Goal: Information Seeking & Learning: Learn about a topic

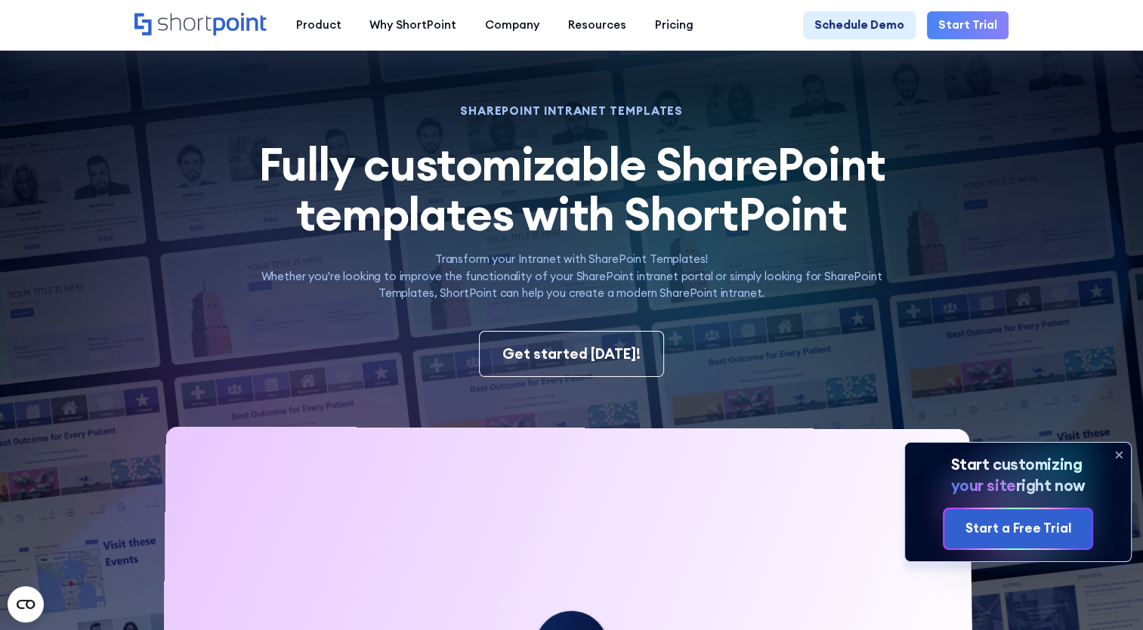
scroll to position [227, 0]
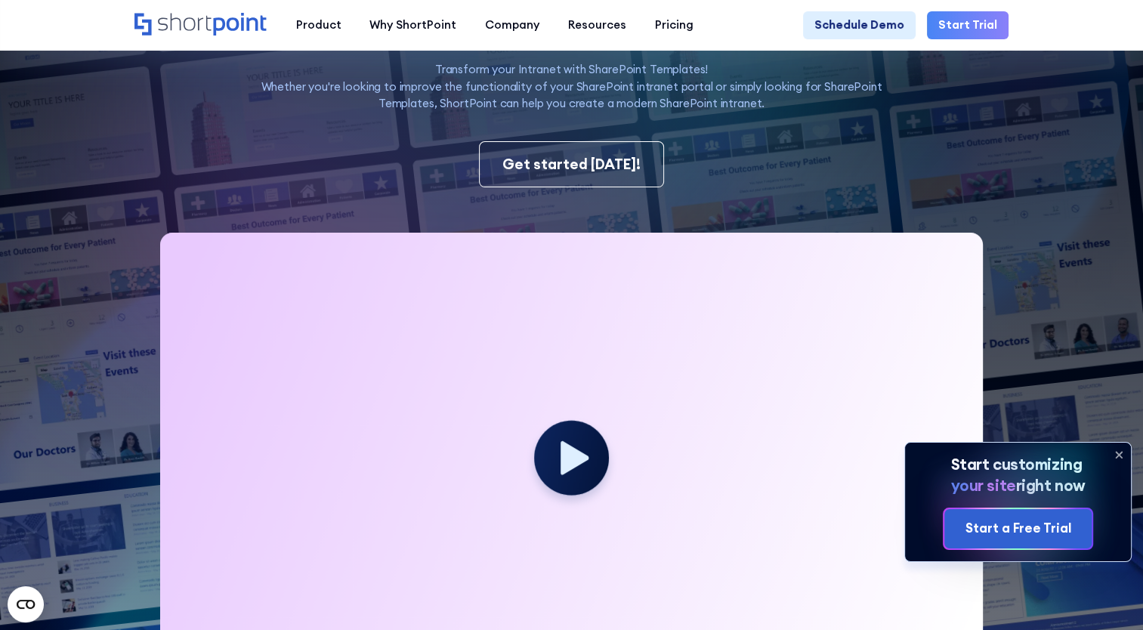
click at [1120, 456] on icon at bounding box center [1119, 456] width 6 height 6
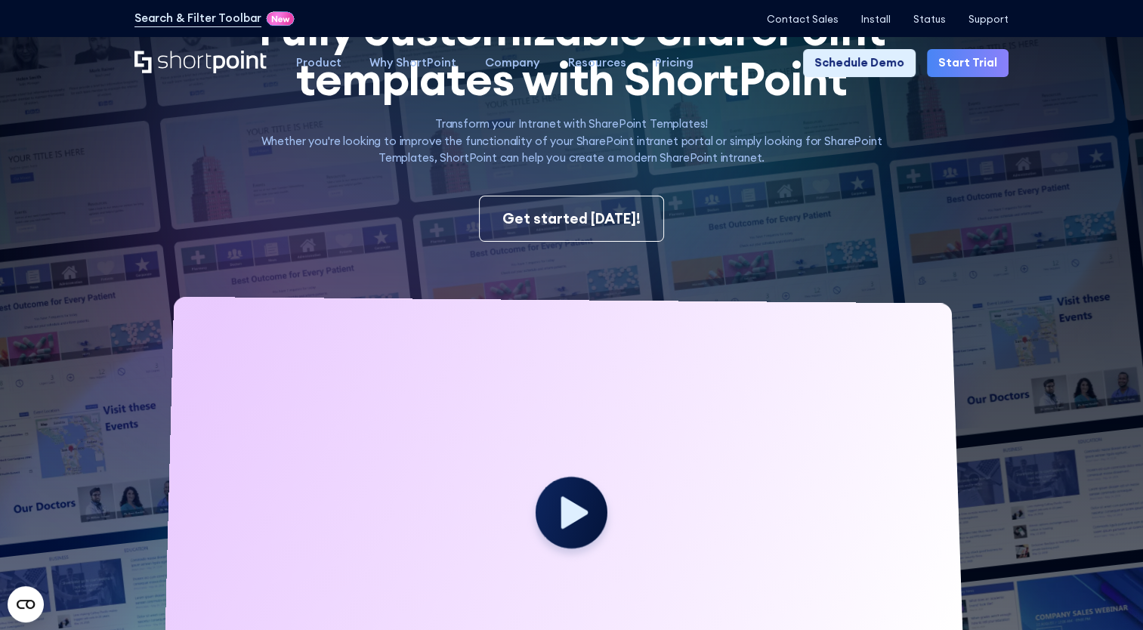
scroll to position [0, 0]
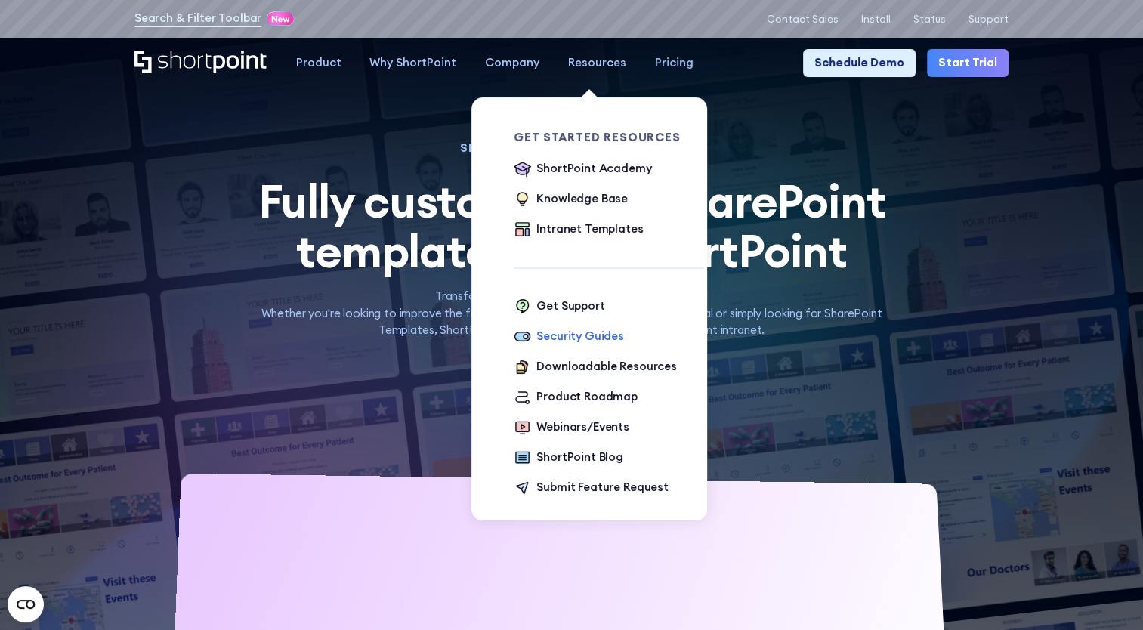
click at [592, 343] on div "Security Guides" at bounding box center [580, 336] width 88 height 17
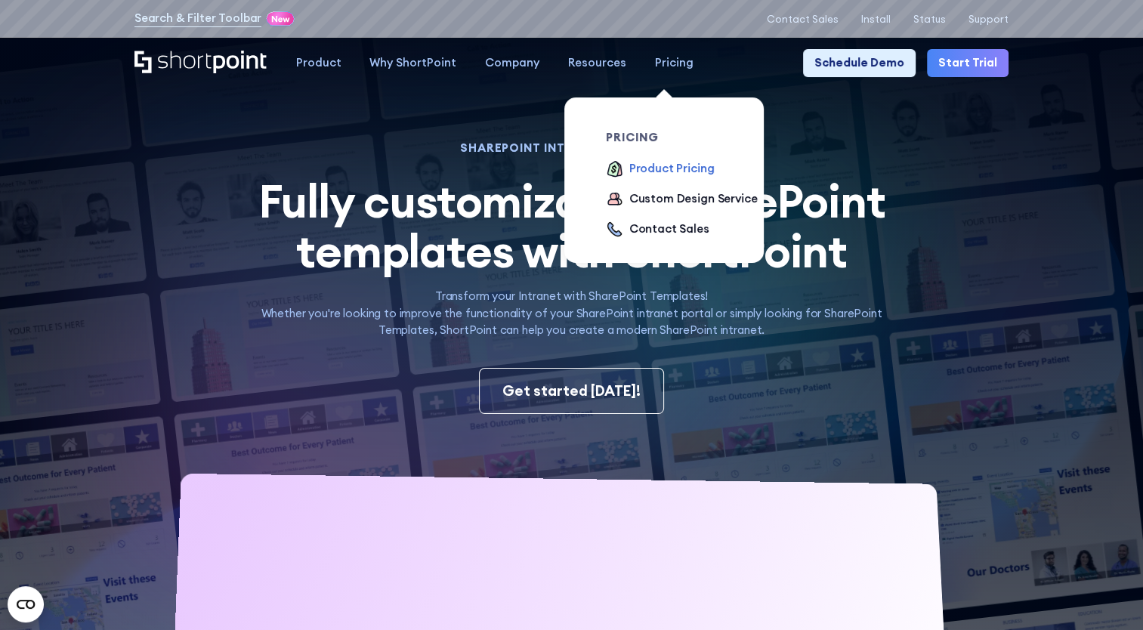
click at [665, 178] on div "Product Pricing" at bounding box center [671, 168] width 85 height 17
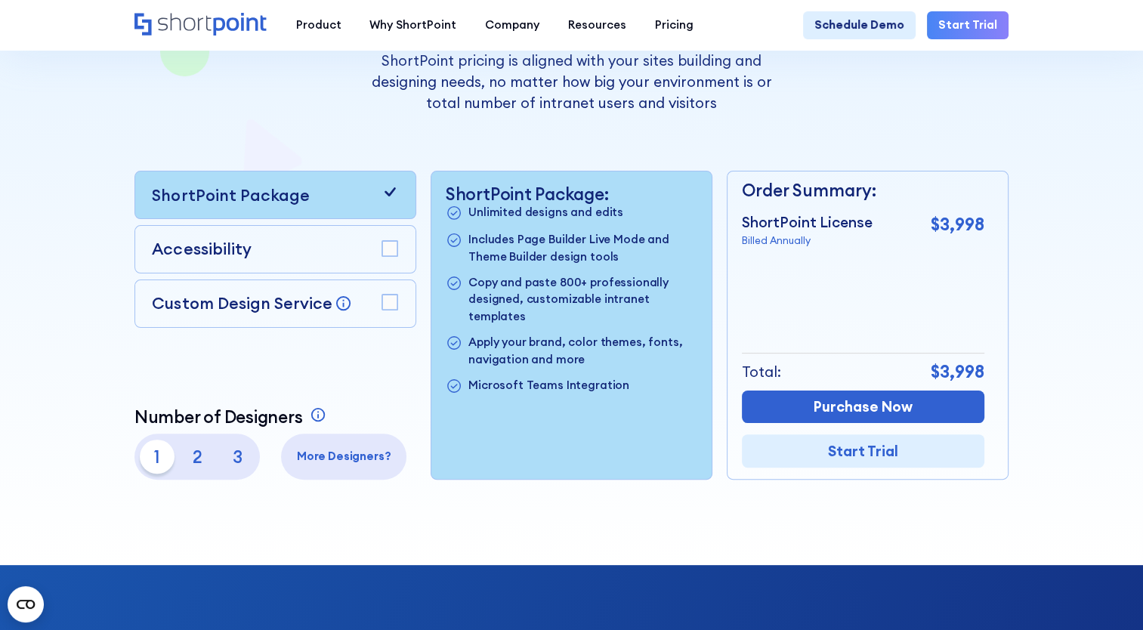
scroll to position [378, 0]
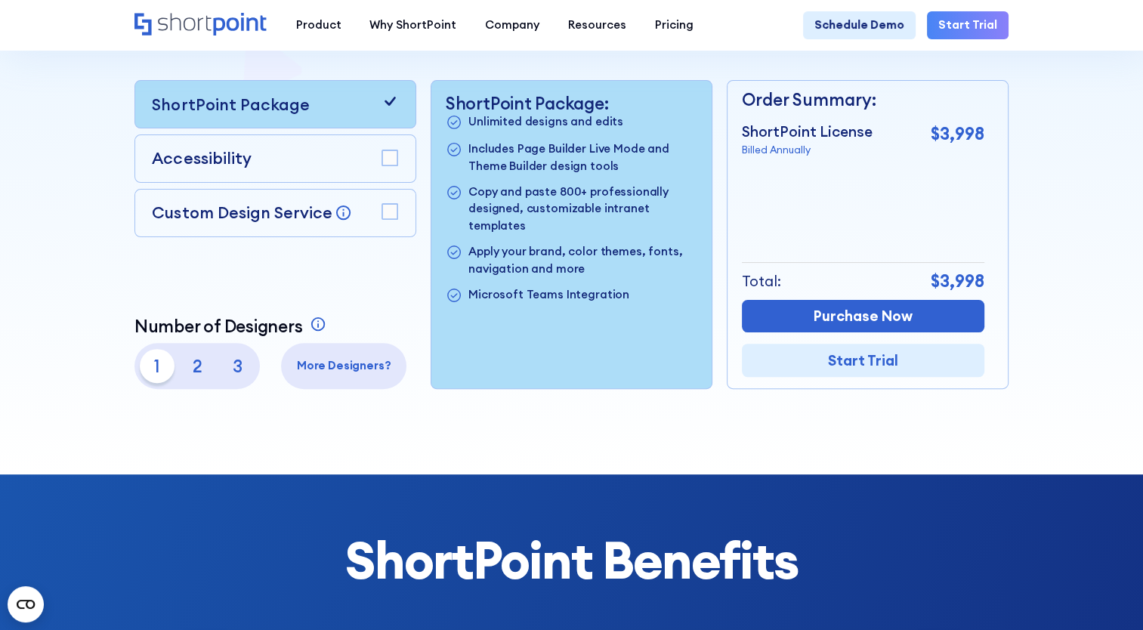
click at [184, 372] on p "2" at bounding box center [197, 366] width 34 height 34
click at [225, 376] on p "3" at bounding box center [237, 366] width 34 height 34
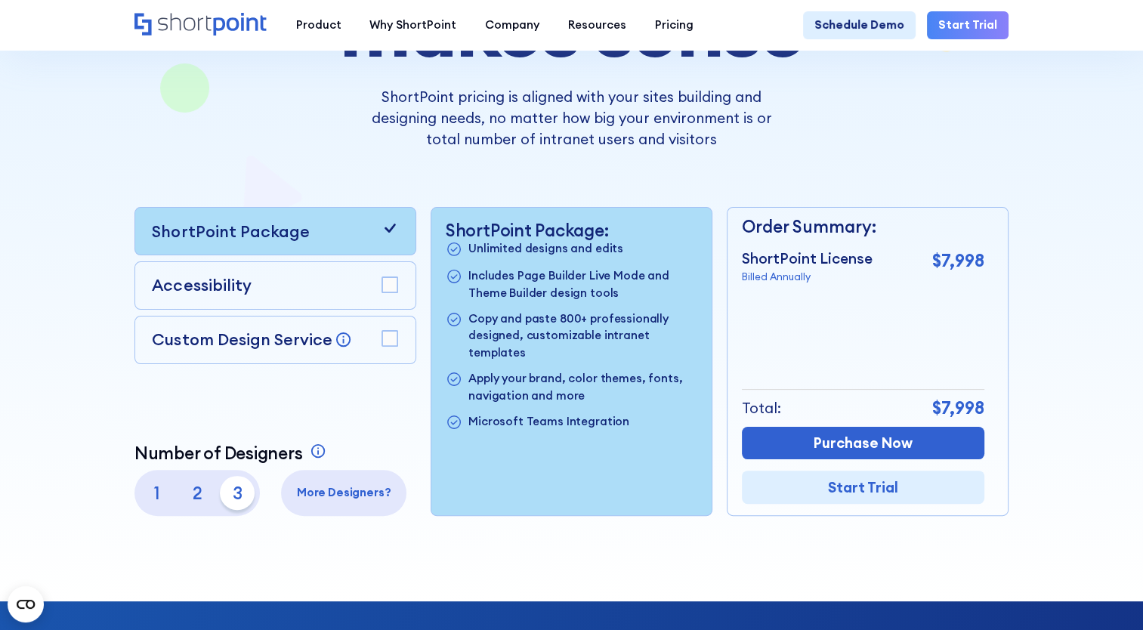
scroll to position [227, 0]
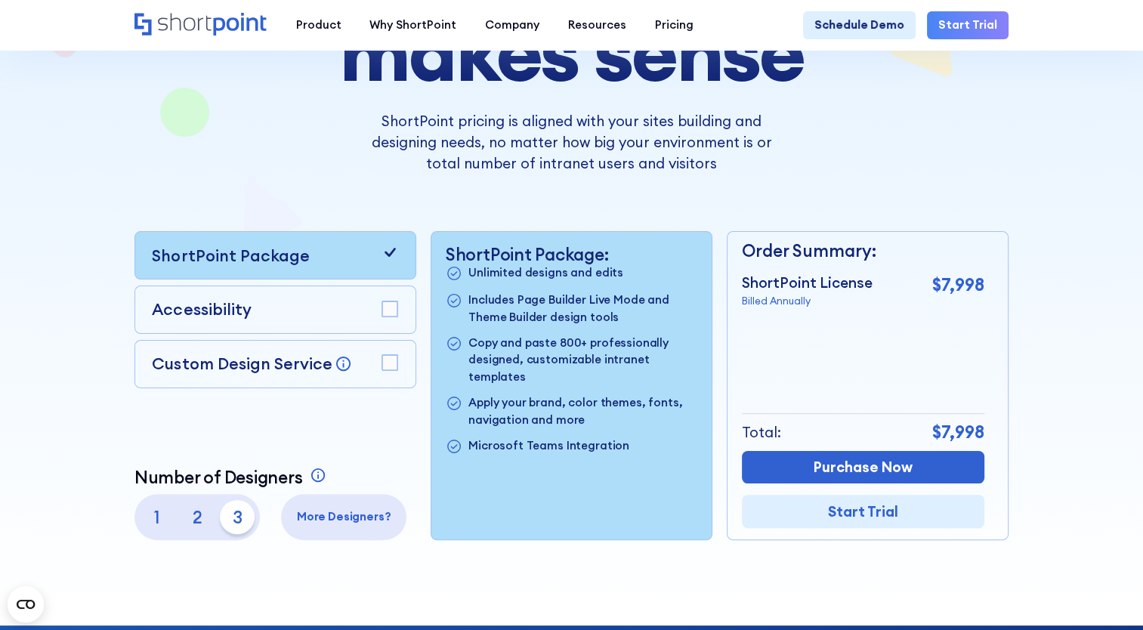
click at [147, 530] on p "1" at bounding box center [157, 517] width 34 height 34
click at [184, 530] on p "2" at bounding box center [197, 517] width 34 height 34
click at [227, 530] on p "3" at bounding box center [237, 517] width 34 height 34
click at [152, 529] on p "1" at bounding box center [157, 517] width 34 height 34
click at [230, 528] on p "3" at bounding box center [237, 517] width 34 height 34
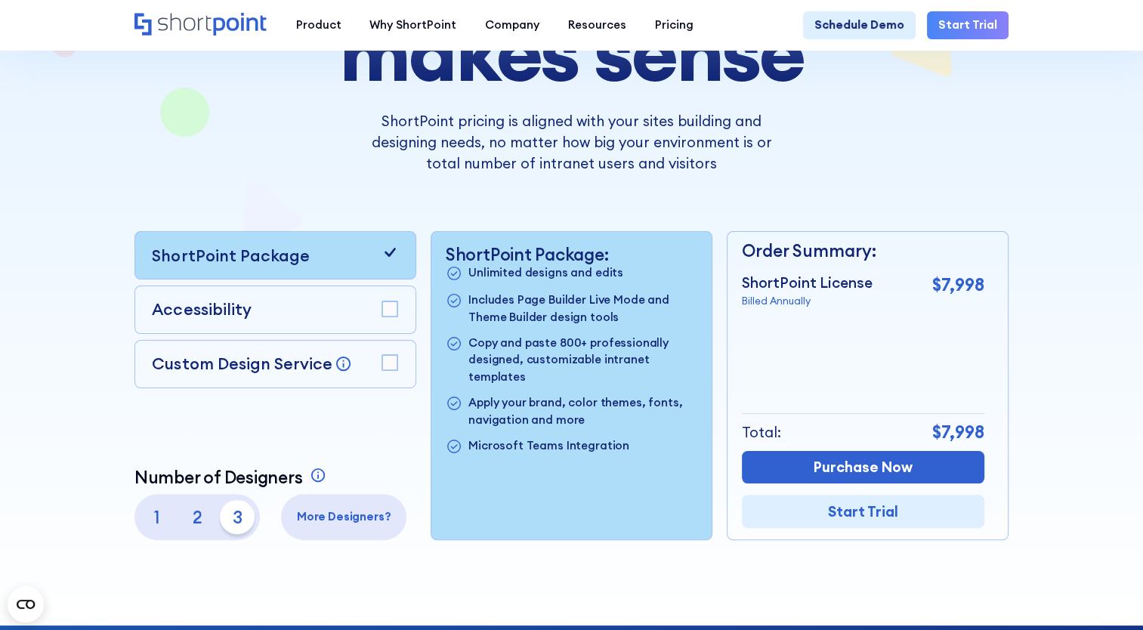
click at [202, 527] on p "2" at bounding box center [197, 517] width 34 height 34
click at [157, 525] on p "1" at bounding box center [157, 517] width 34 height 34
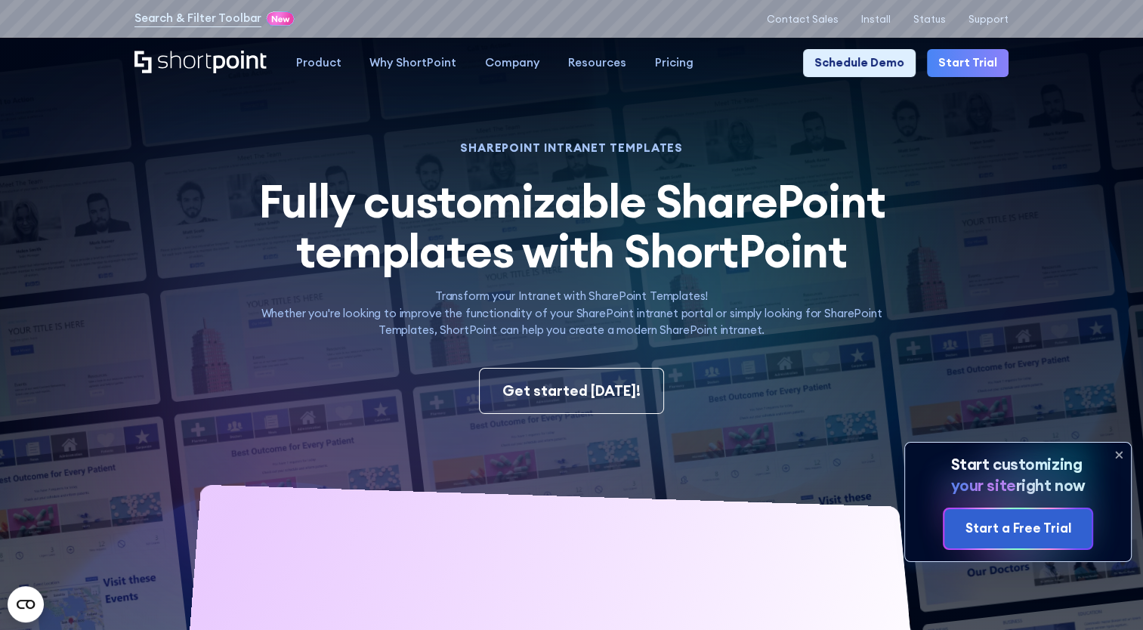
click at [1115, 455] on icon at bounding box center [1119, 455] width 24 height 24
